Goal: Navigation & Orientation: Go to known website

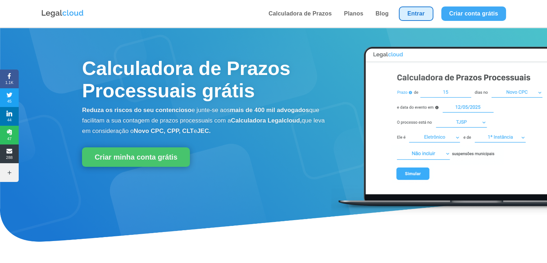
click at [416, 8] on link "Entrar" at bounding box center [416, 13] width 35 height 14
click at [410, 11] on link "Entrar" at bounding box center [416, 13] width 35 height 14
click at [406, 15] on link "Entrar" at bounding box center [416, 13] width 35 height 14
